Goal: Use online tool/utility: Utilize a website feature to perform a specific function

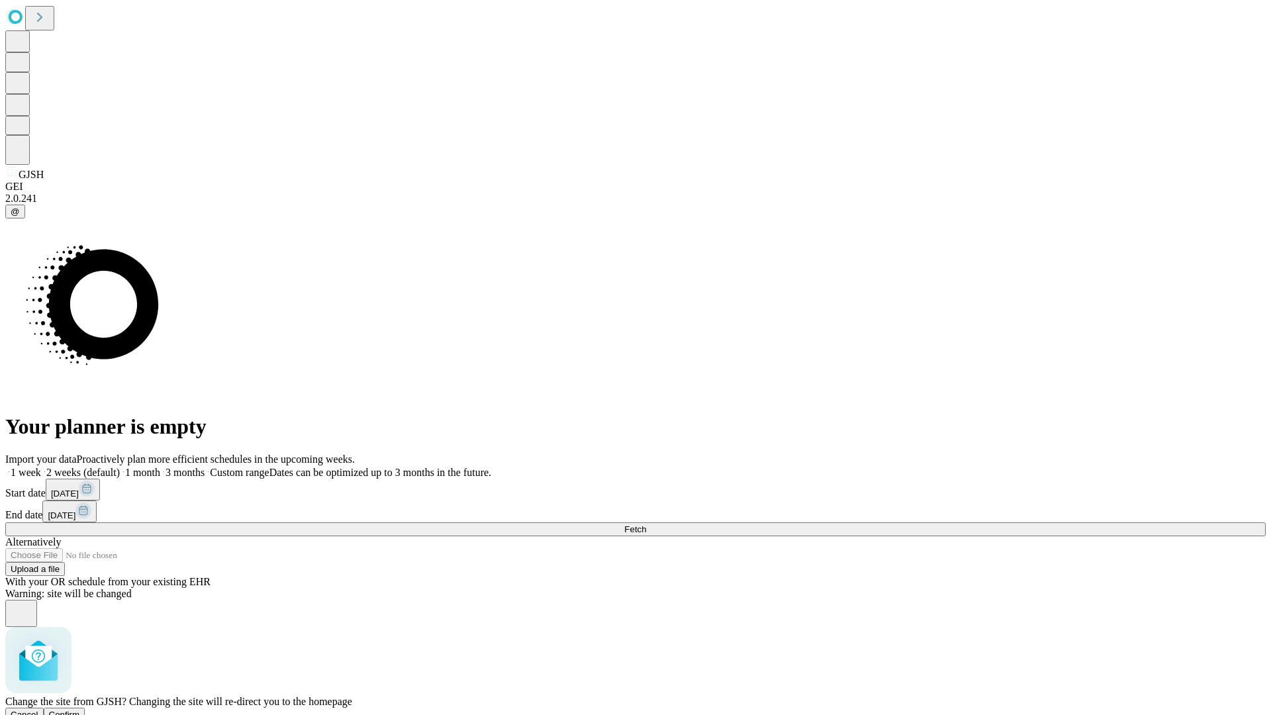
click at [80, 710] on span "Confirm" at bounding box center [64, 715] width 31 height 10
click at [41, 467] on label "1 week" at bounding box center [23, 472] width 36 height 11
click at [646, 524] on span "Fetch" at bounding box center [635, 529] width 22 height 10
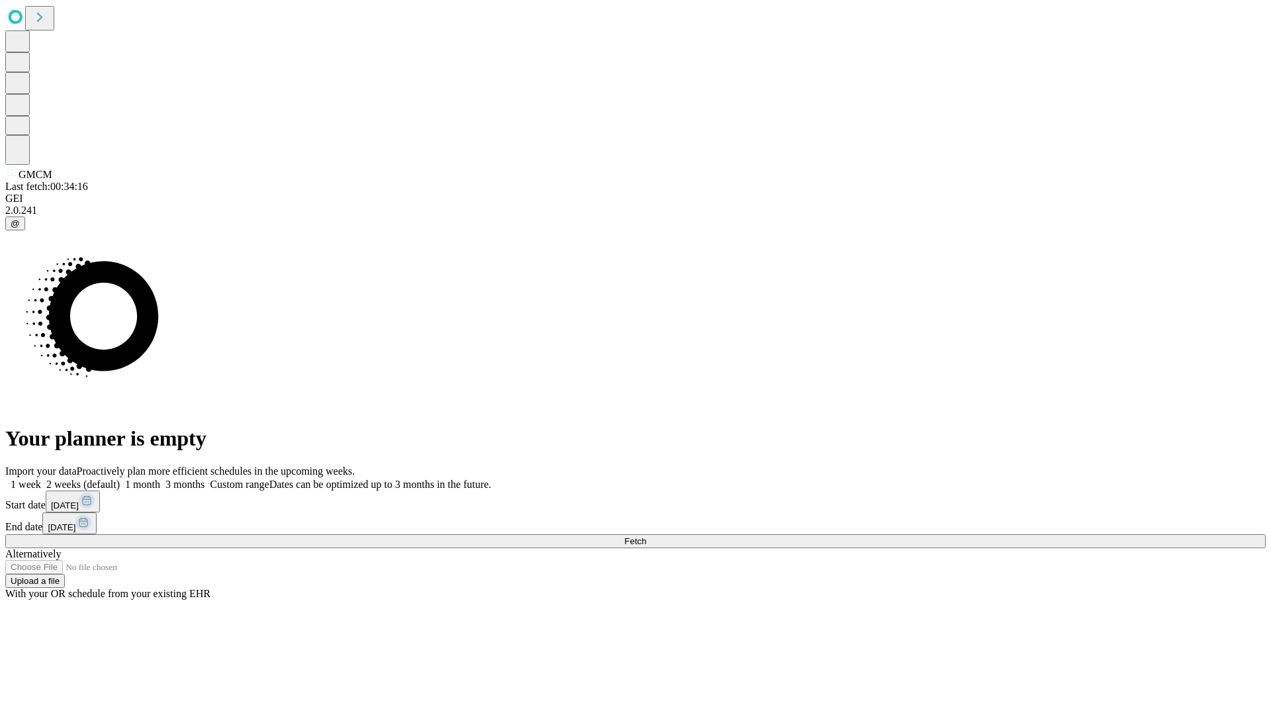
click at [41, 479] on label "1 week" at bounding box center [23, 484] width 36 height 11
click at [646, 536] on span "Fetch" at bounding box center [635, 541] width 22 height 10
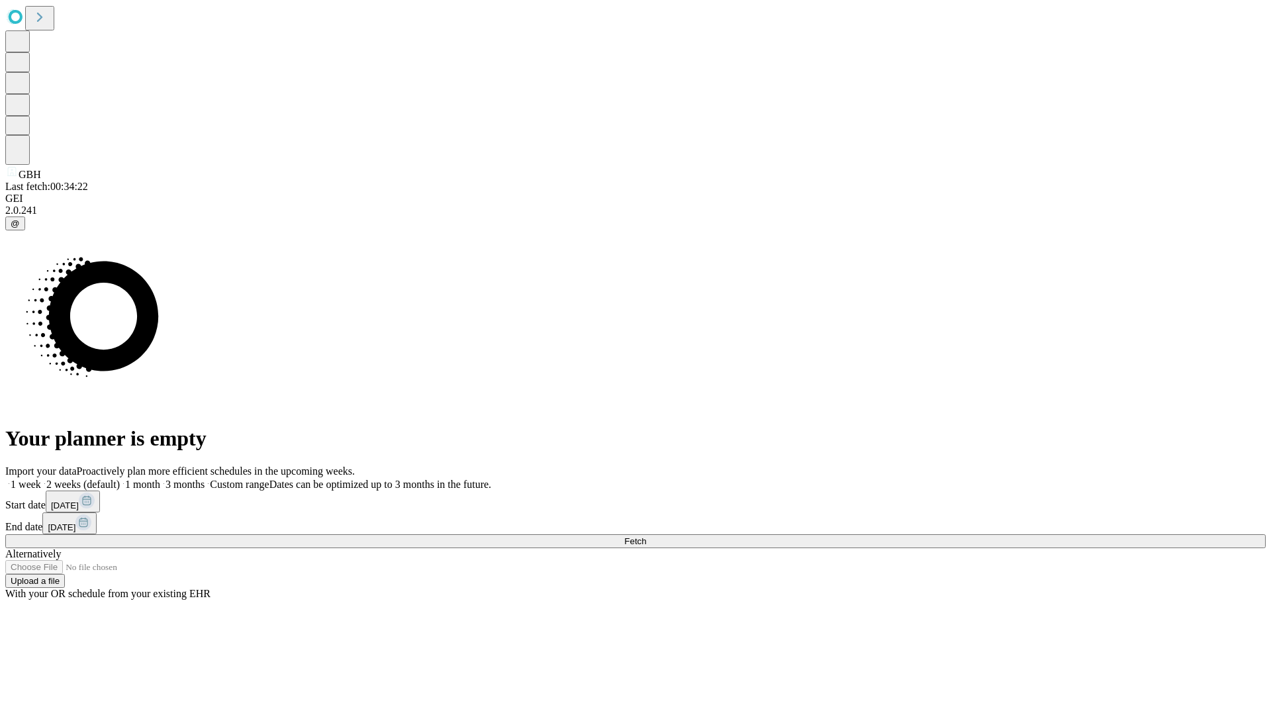
click at [41, 479] on label "1 week" at bounding box center [23, 484] width 36 height 11
click at [646, 536] on span "Fetch" at bounding box center [635, 541] width 22 height 10
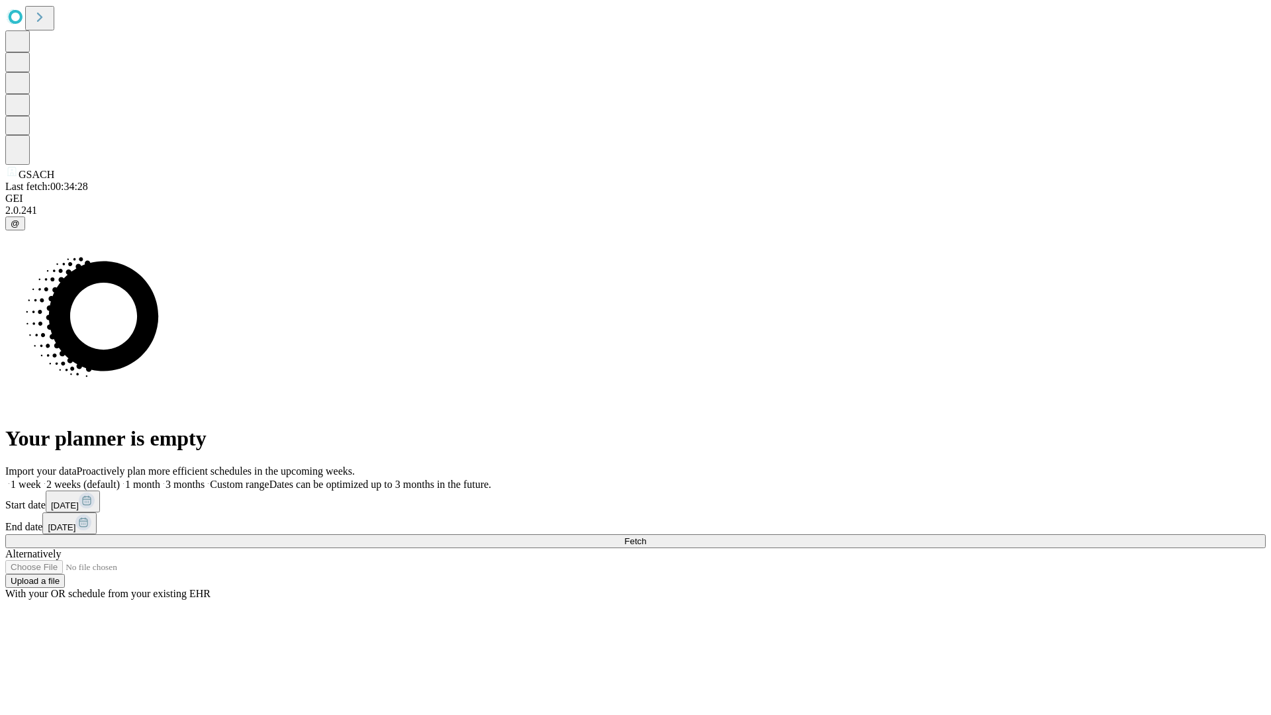
click at [41, 479] on label "1 week" at bounding box center [23, 484] width 36 height 11
click at [646, 536] on span "Fetch" at bounding box center [635, 541] width 22 height 10
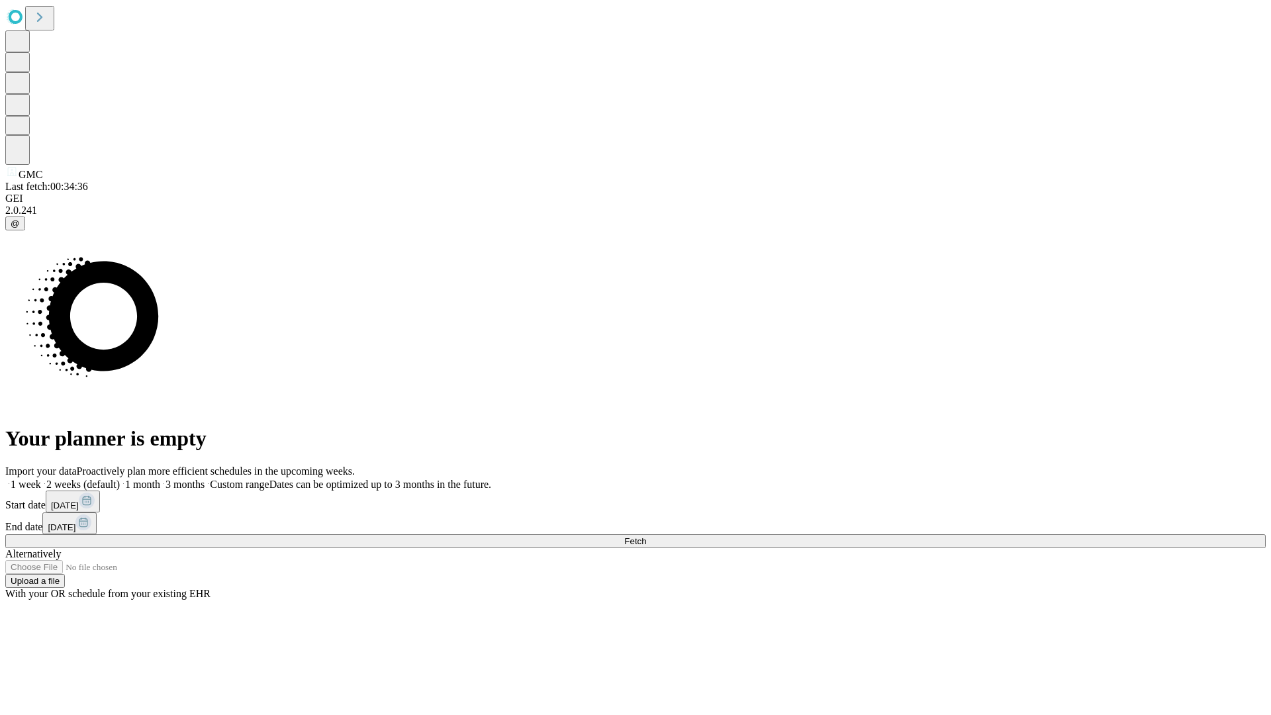
click at [646, 536] on span "Fetch" at bounding box center [635, 541] width 22 height 10
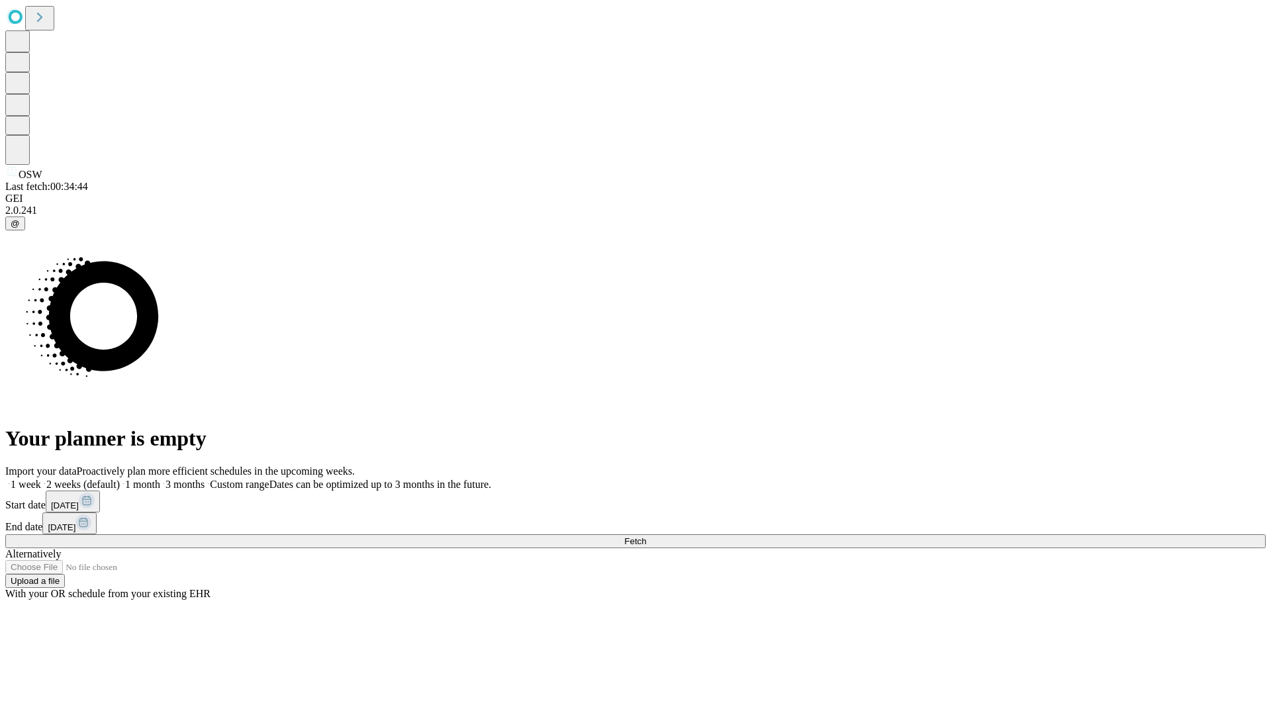
click at [41, 479] on label "1 week" at bounding box center [23, 484] width 36 height 11
click at [646, 536] on span "Fetch" at bounding box center [635, 541] width 22 height 10
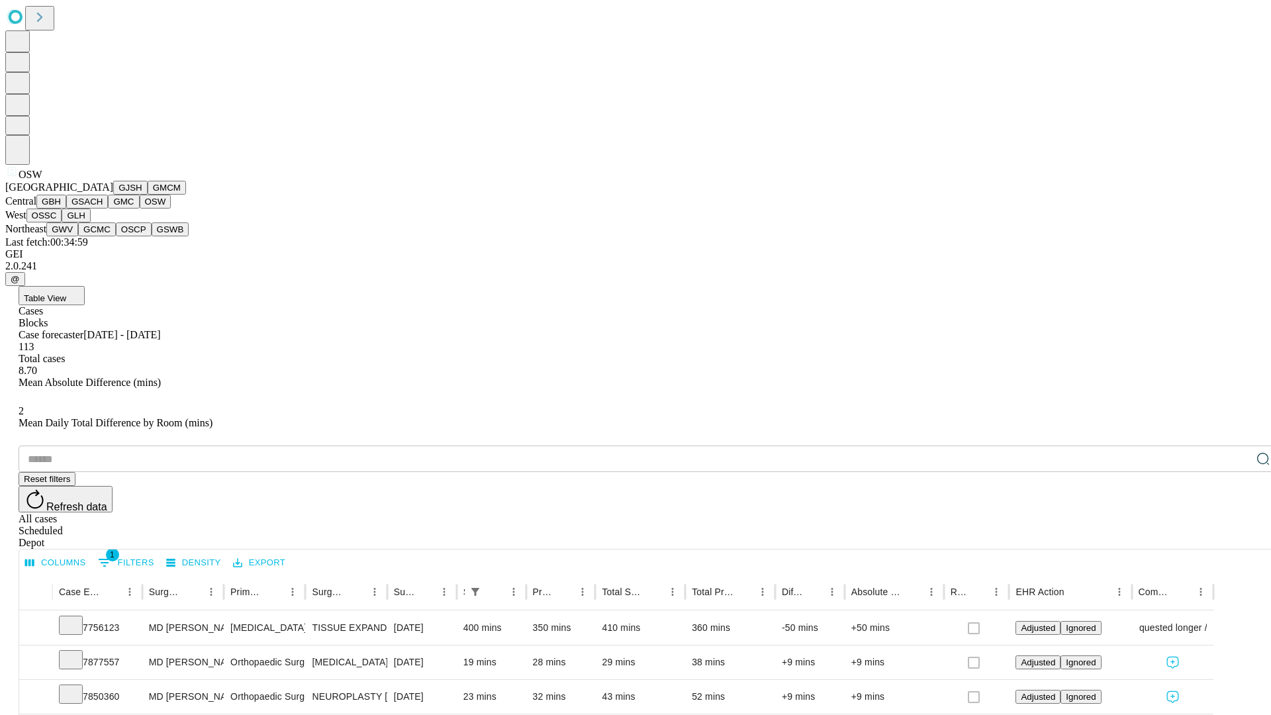
click at [62, 222] on button "OSSC" at bounding box center [44, 216] width 36 height 14
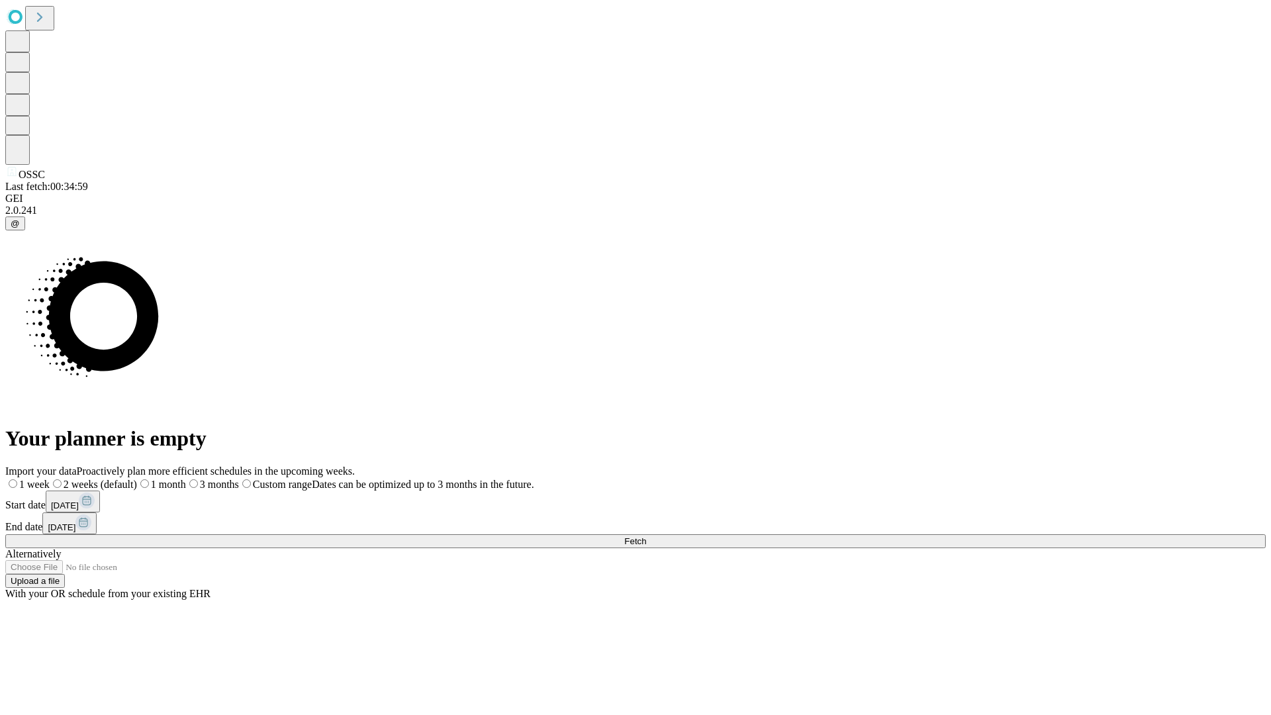
click at [50, 479] on label "1 week" at bounding box center [27, 484] width 44 height 11
click at [646, 536] on span "Fetch" at bounding box center [635, 541] width 22 height 10
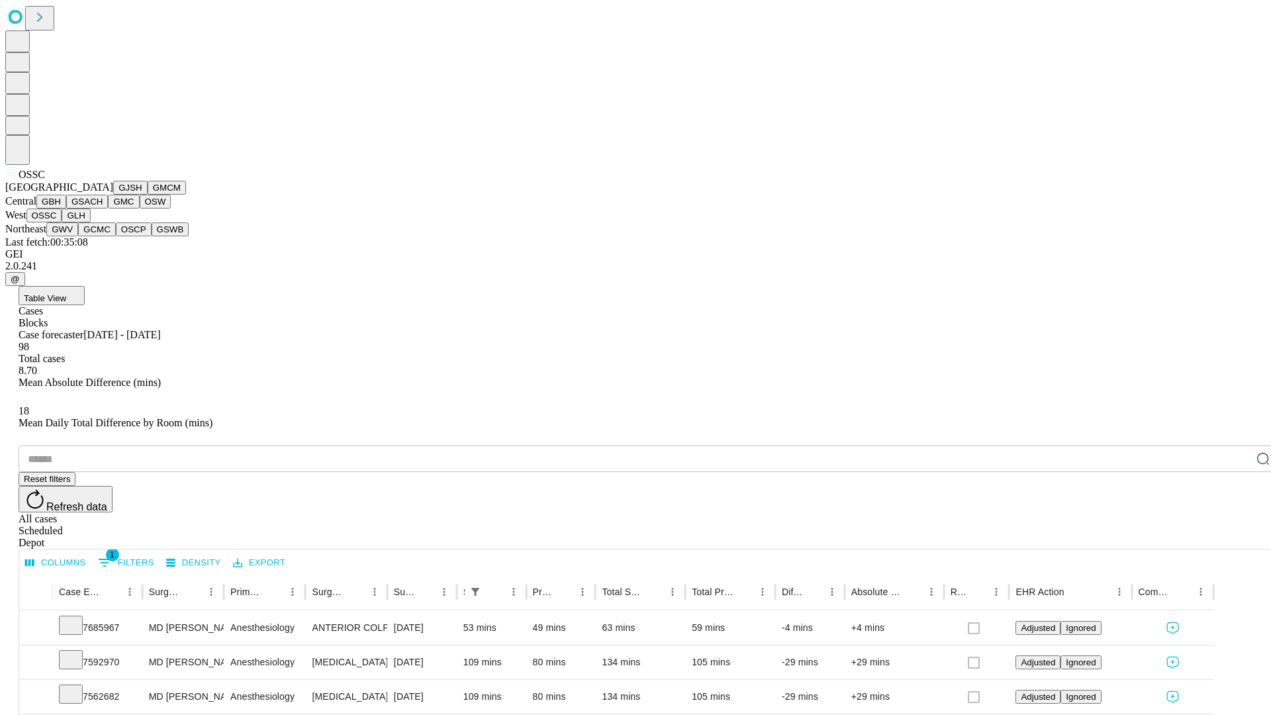
click at [90, 222] on button "GLH" at bounding box center [76, 216] width 28 height 14
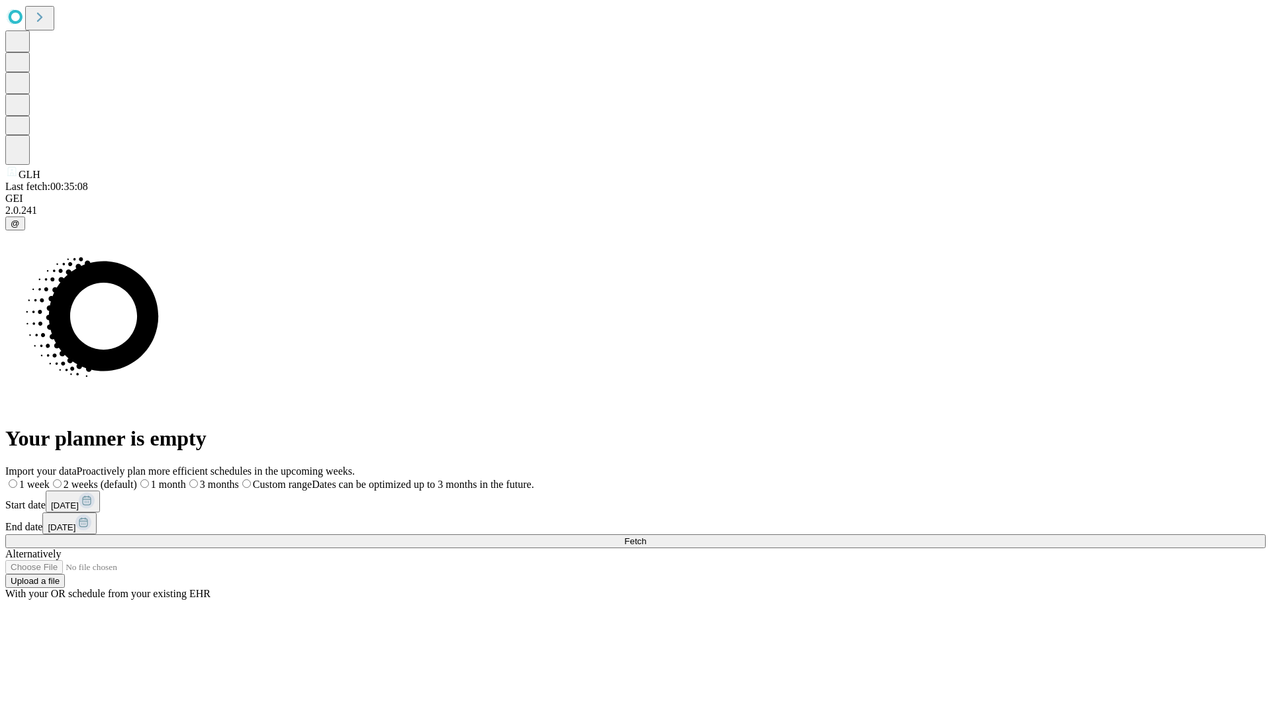
click at [50, 479] on label "1 week" at bounding box center [27, 484] width 44 height 11
click at [646, 536] on span "Fetch" at bounding box center [635, 541] width 22 height 10
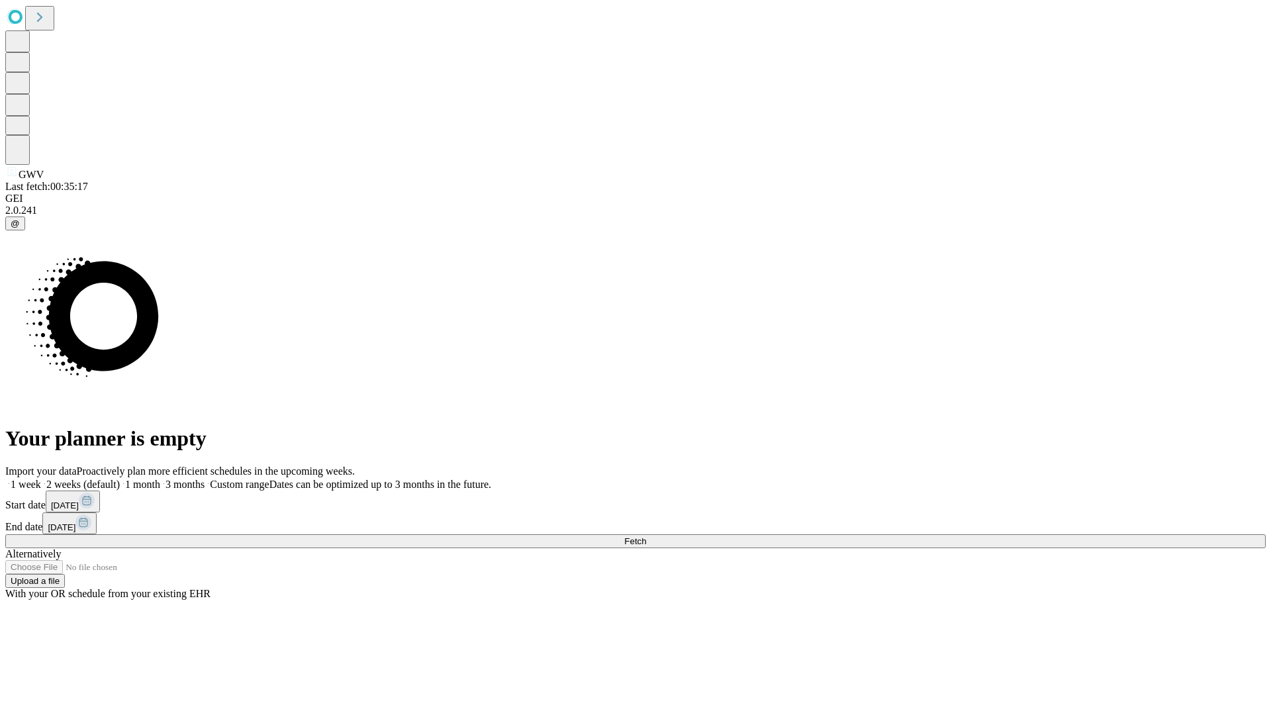
click at [41, 479] on label "1 week" at bounding box center [23, 484] width 36 height 11
click at [646, 536] on span "Fetch" at bounding box center [635, 541] width 22 height 10
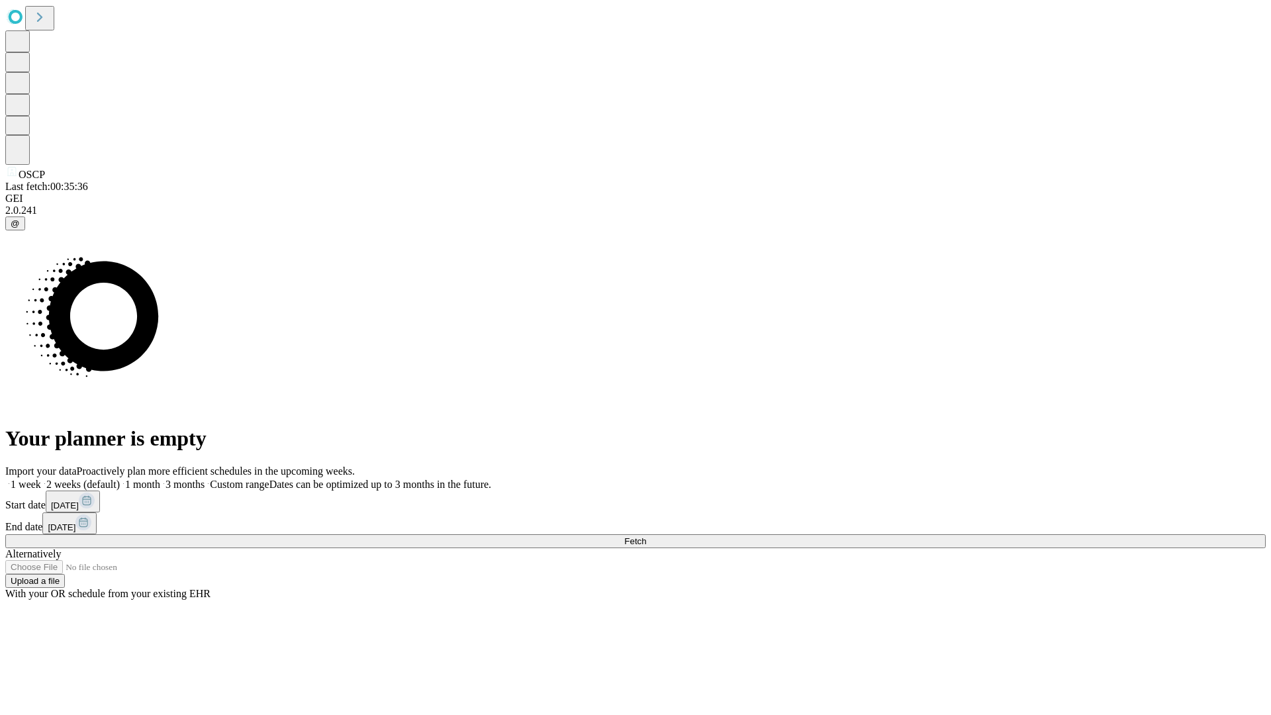
click at [41, 479] on label "1 week" at bounding box center [23, 484] width 36 height 11
click at [646, 536] on span "Fetch" at bounding box center [635, 541] width 22 height 10
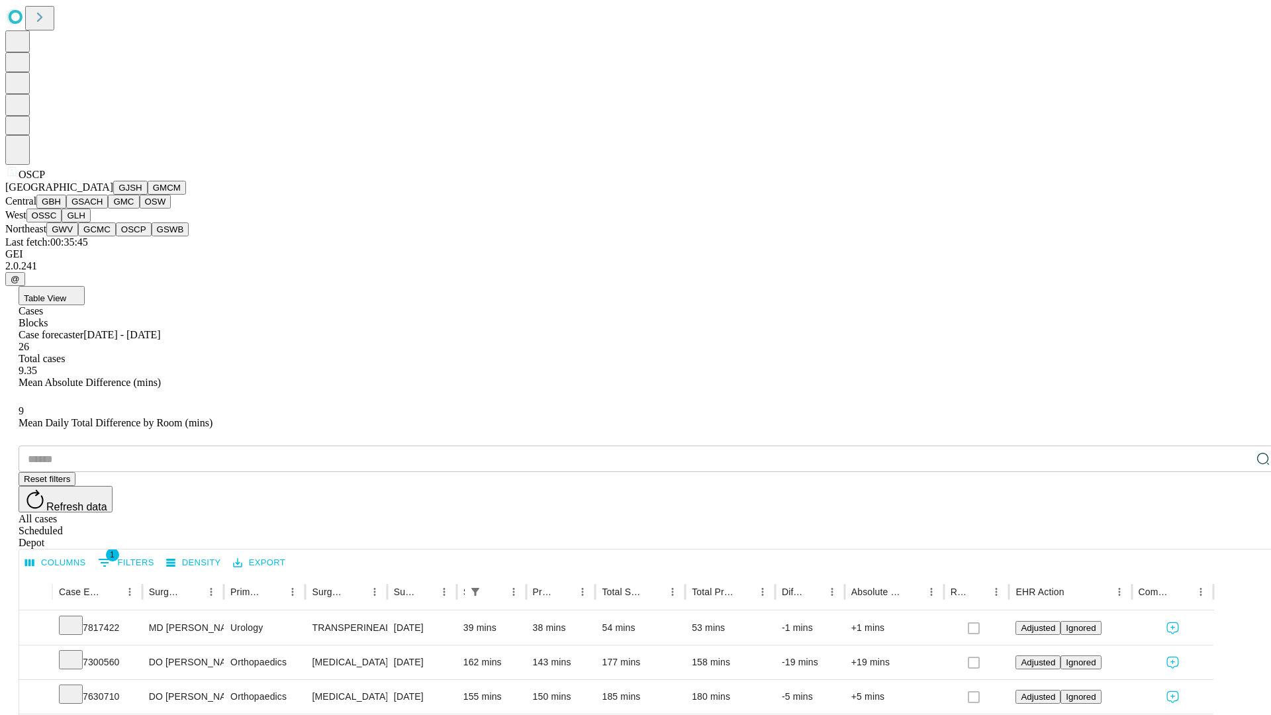
click at [152, 236] on button "GSWB" at bounding box center [171, 229] width 38 height 14
